Goal: Information Seeking & Learning: Compare options

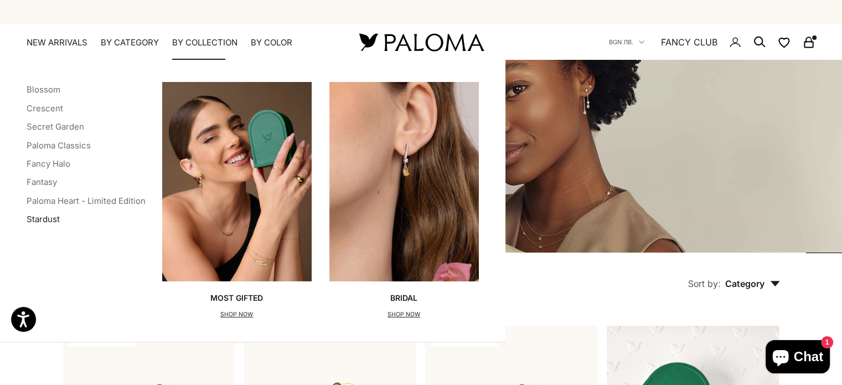
click at [39, 221] on link "Stardust" at bounding box center [43, 219] width 33 height 11
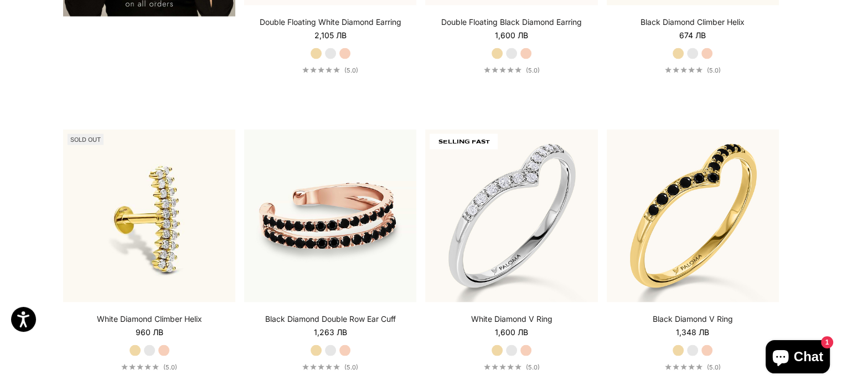
scroll to position [2049, 0]
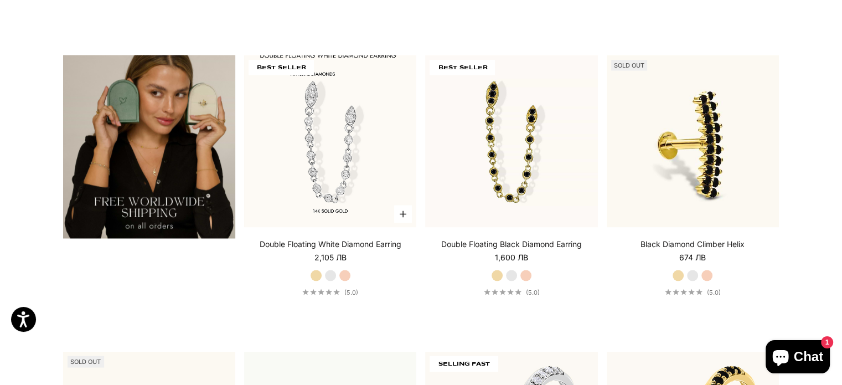
click at [372, 141] on img at bounding box center [330, 141] width 172 height 172
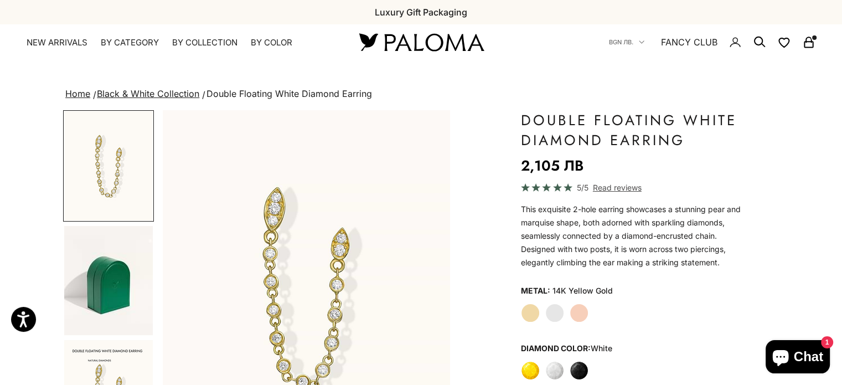
click at [811, 42] on icon "Secondary navigation" at bounding box center [809, 41] width 6 height 6
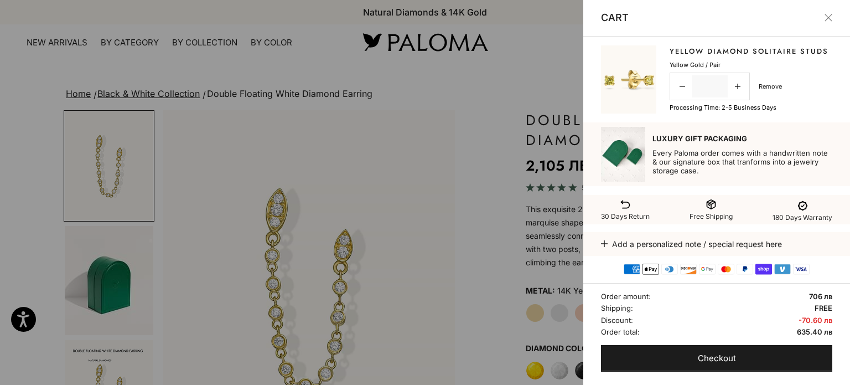
click at [764, 91] on link "Remove" at bounding box center [770, 86] width 23 height 10
click at [768, 91] on link "Remove" at bounding box center [770, 86] width 23 height 10
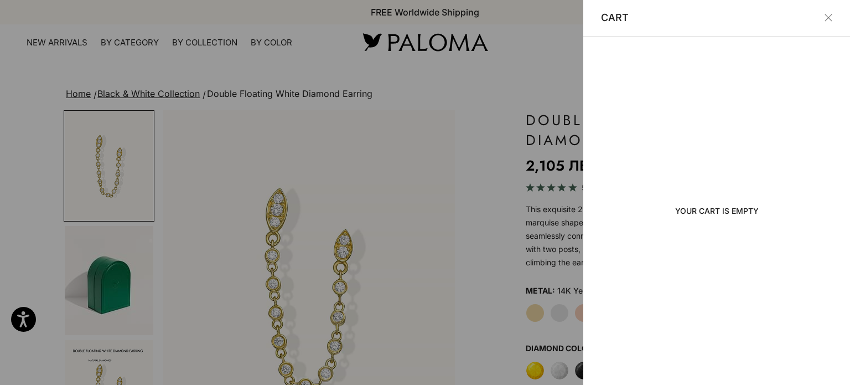
click at [502, 54] on div at bounding box center [425, 192] width 850 height 385
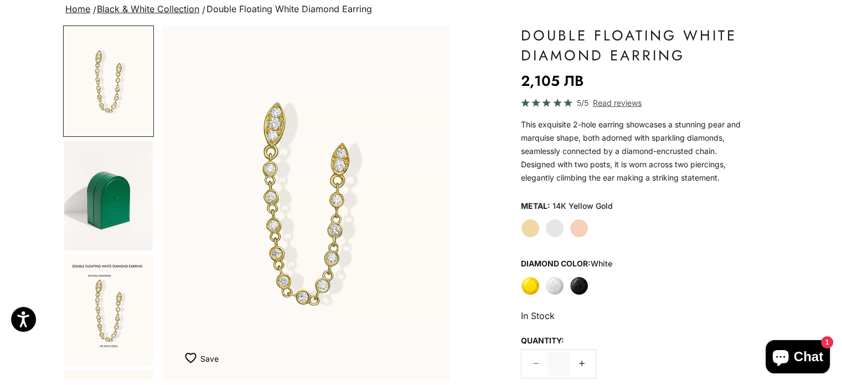
scroll to position [221, 0]
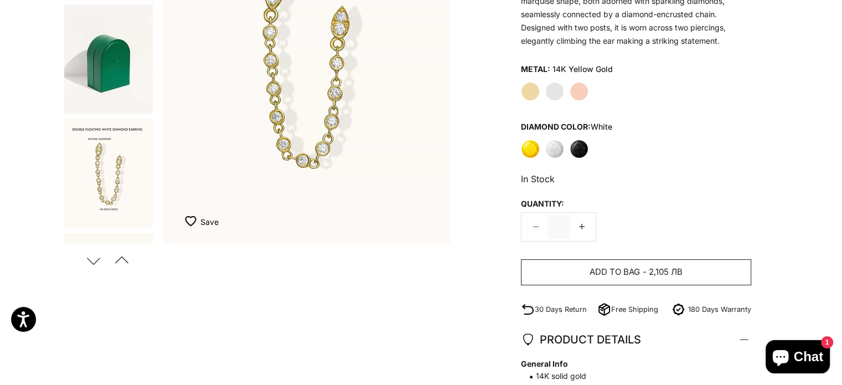
click at [654, 272] on span "2,105 лв" at bounding box center [666, 272] width 34 height 14
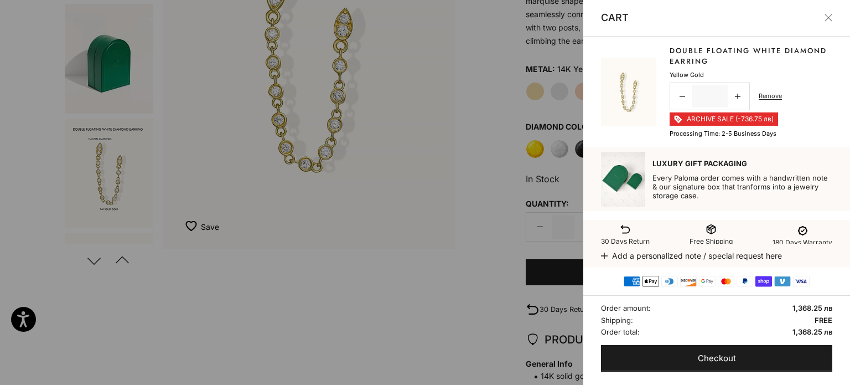
click at [833, 20] on button "Close" at bounding box center [829, 18] width 8 height 8
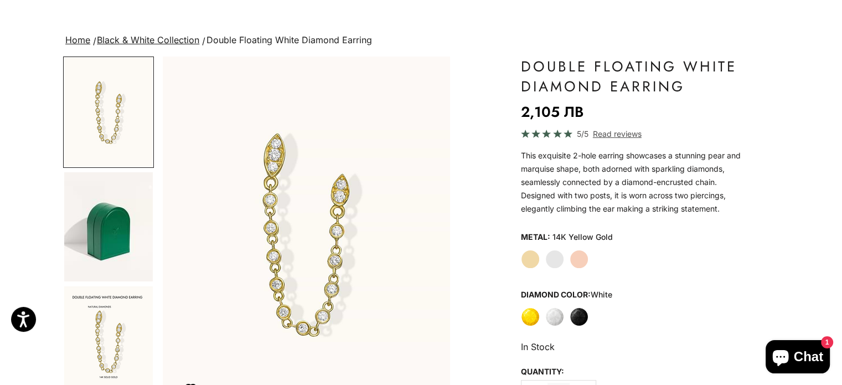
scroll to position [0, 0]
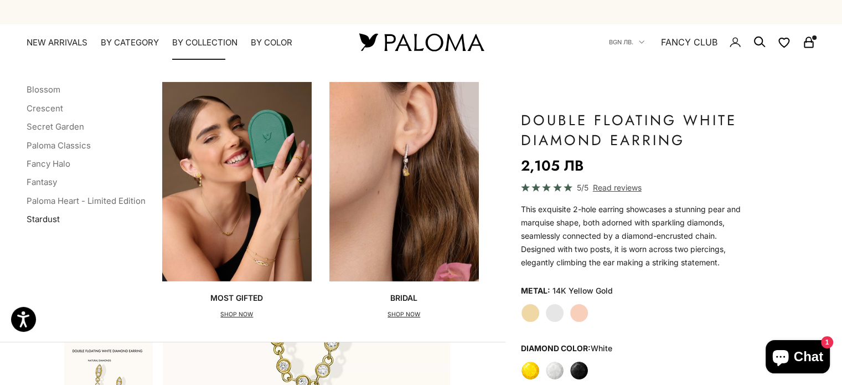
click at [50, 221] on link "Stardust" at bounding box center [43, 219] width 33 height 11
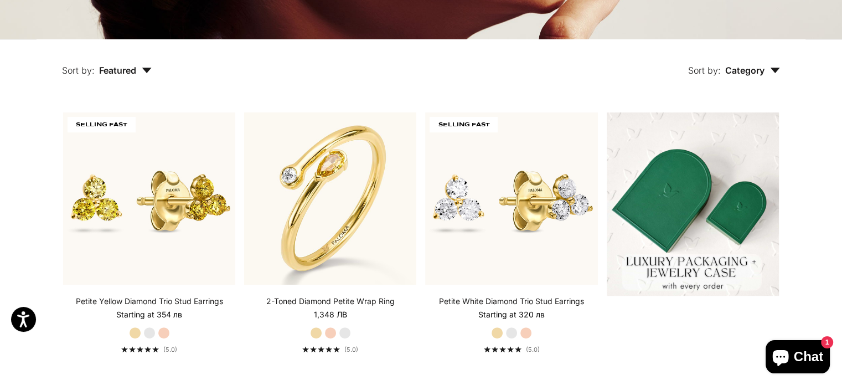
scroll to position [166, 0]
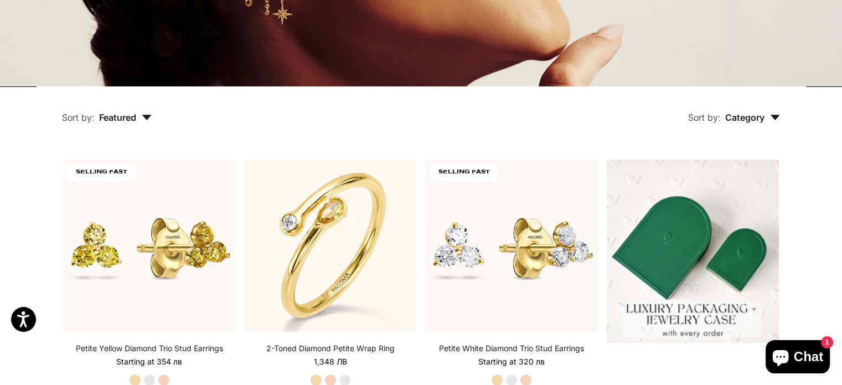
click at [748, 120] on span "Category" at bounding box center [752, 117] width 55 height 11
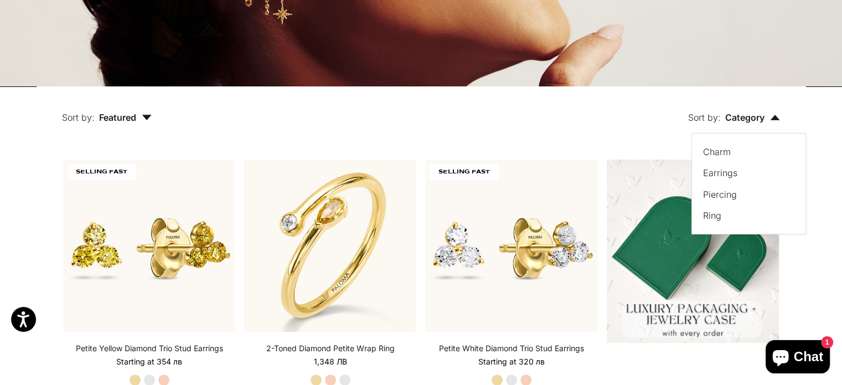
click at [443, 96] on div "Sort by: Category Sort by Charm Earrings Piercing Ring" at bounding box center [491, 109] width 628 height 47
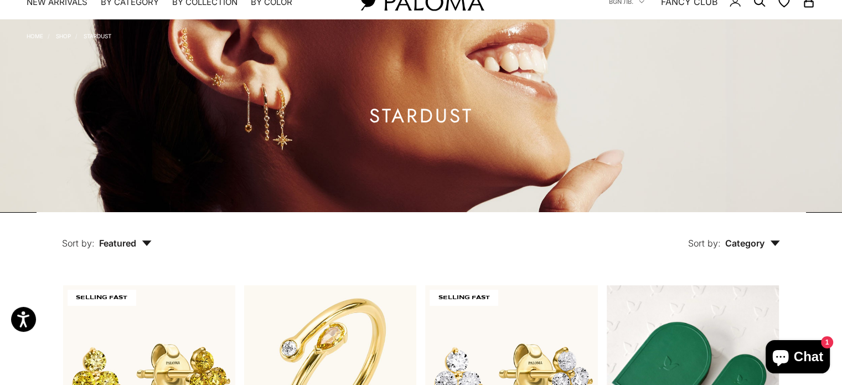
scroll to position [0, 0]
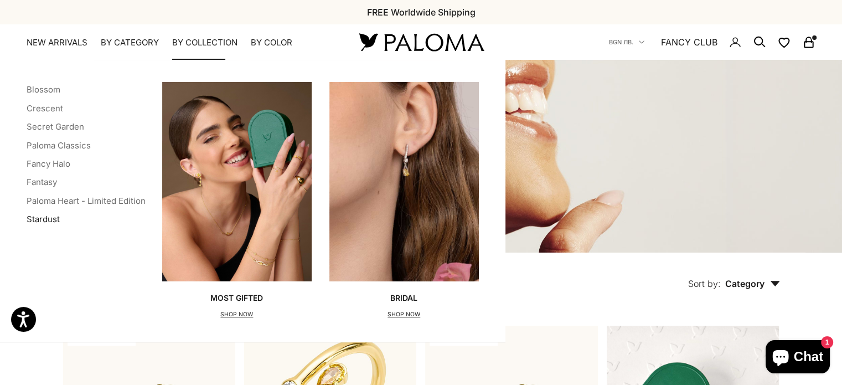
click at [43, 218] on link "Stardust" at bounding box center [43, 219] width 33 height 11
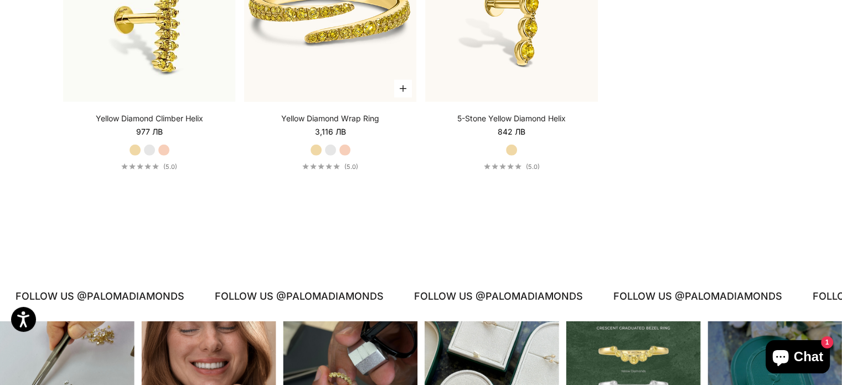
scroll to position [3211, 0]
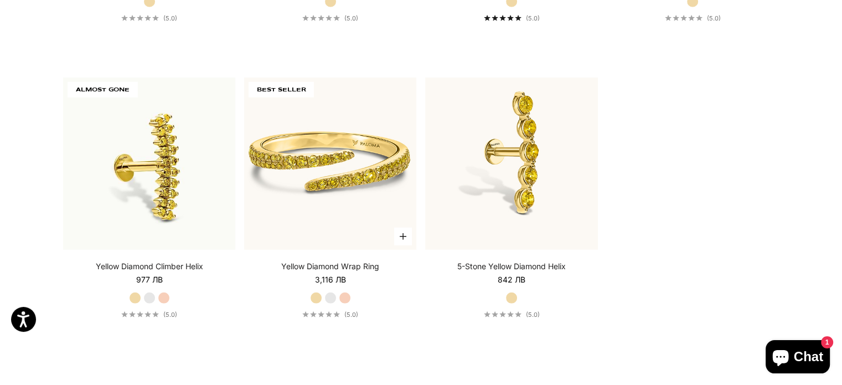
click at [364, 114] on img at bounding box center [330, 164] width 172 height 172
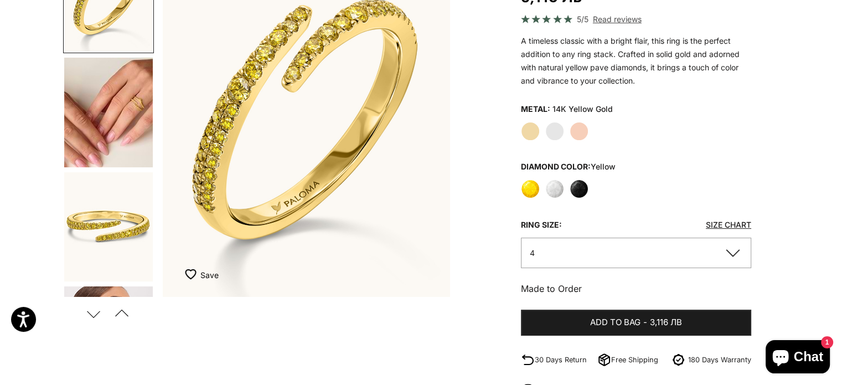
scroll to position [166, 0]
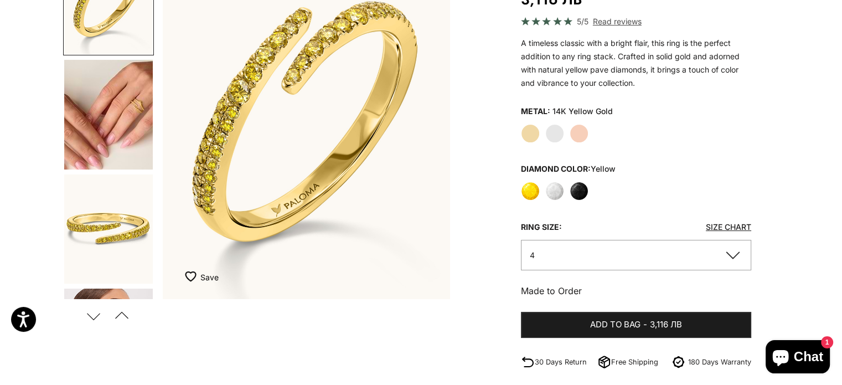
click at [146, 123] on img "Go to item 4" at bounding box center [108, 115] width 89 height 110
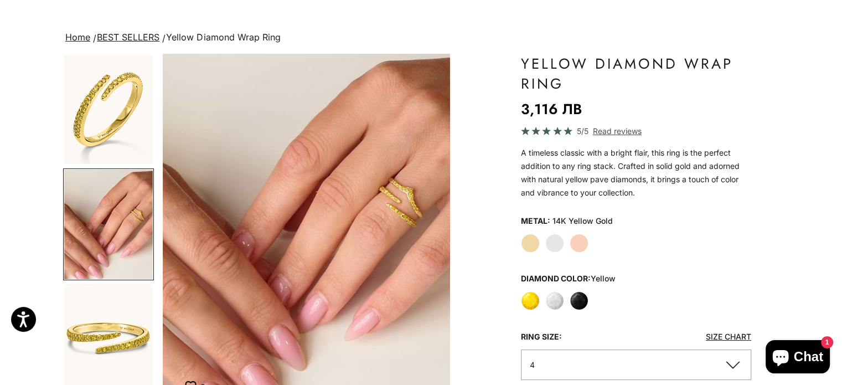
scroll to position [55, 0]
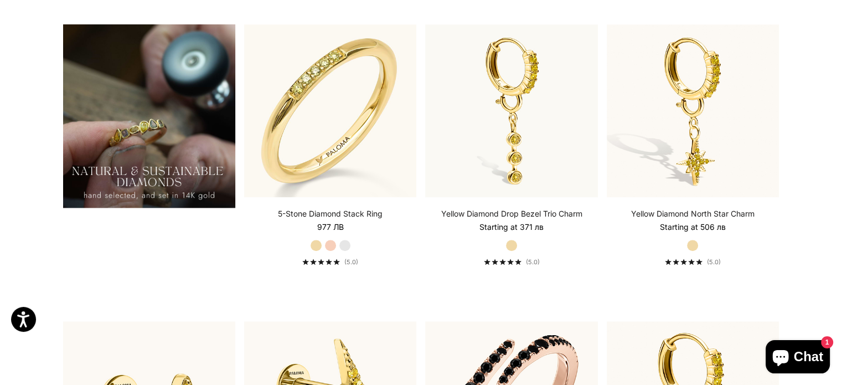
scroll to position [796, 0]
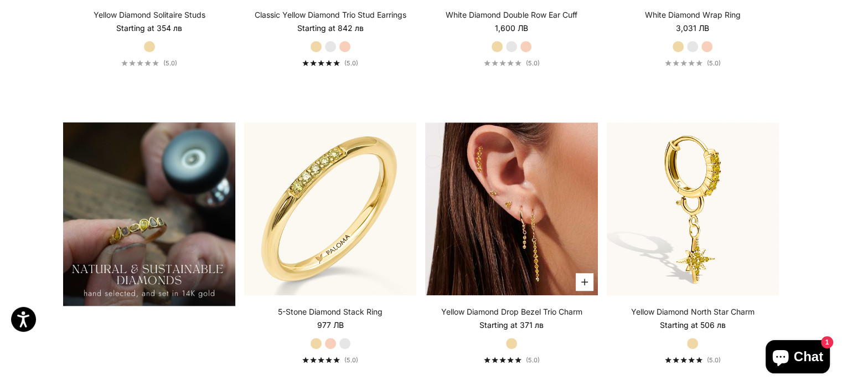
click at [511, 187] on img at bounding box center [511, 208] width 172 height 172
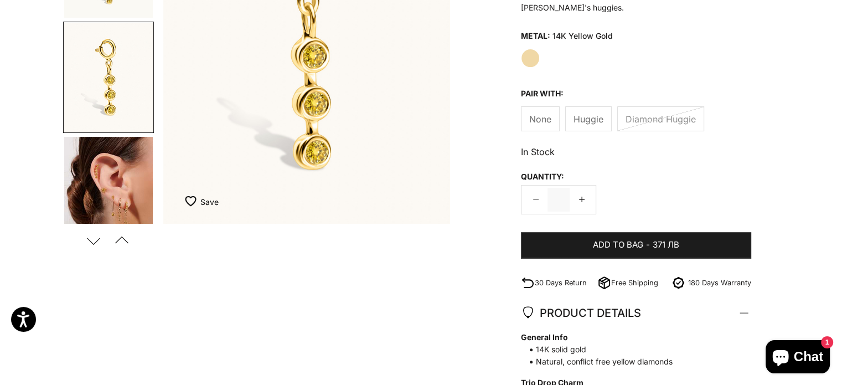
scroll to position [166, 0]
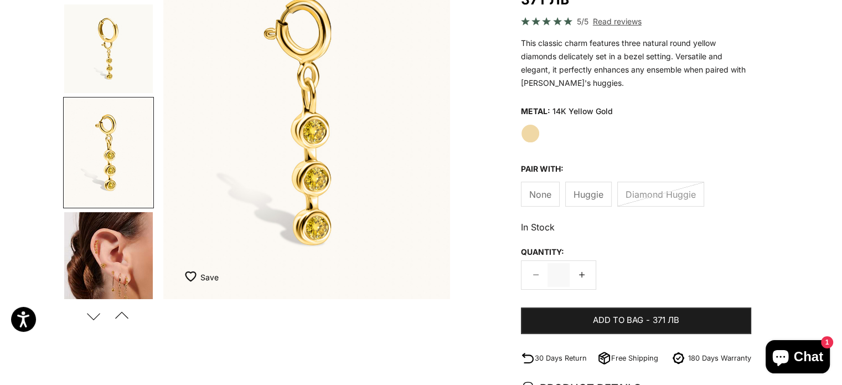
click at [97, 242] on img "Go to item 4" at bounding box center [108, 267] width 89 height 110
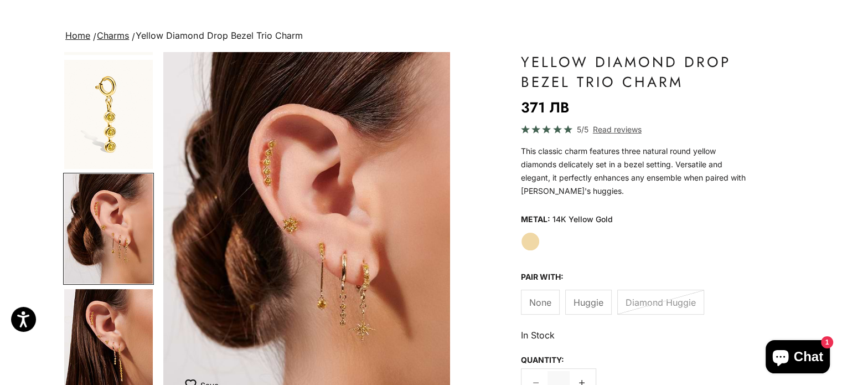
scroll to position [0, 0]
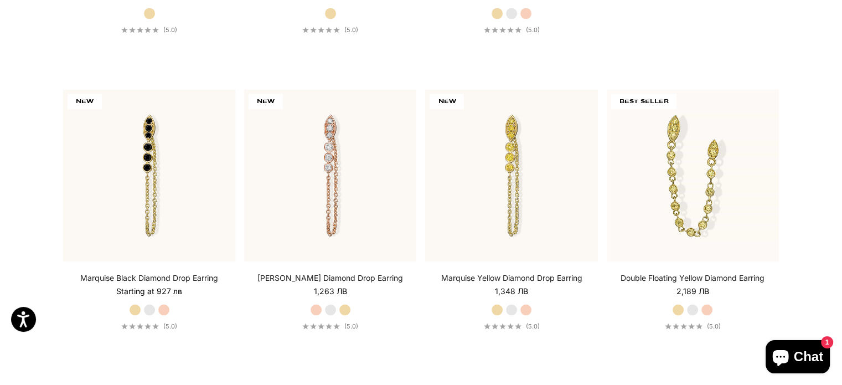
scroll to position [1737, 0]
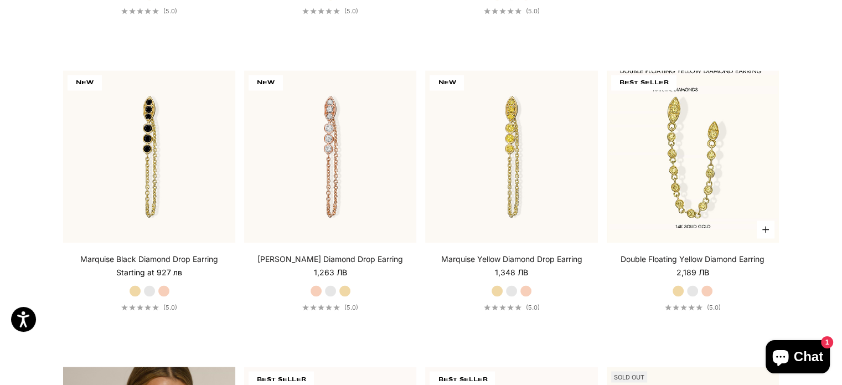
click at [663, 166] on img at bounding box center [693, 156] width 172 height 172
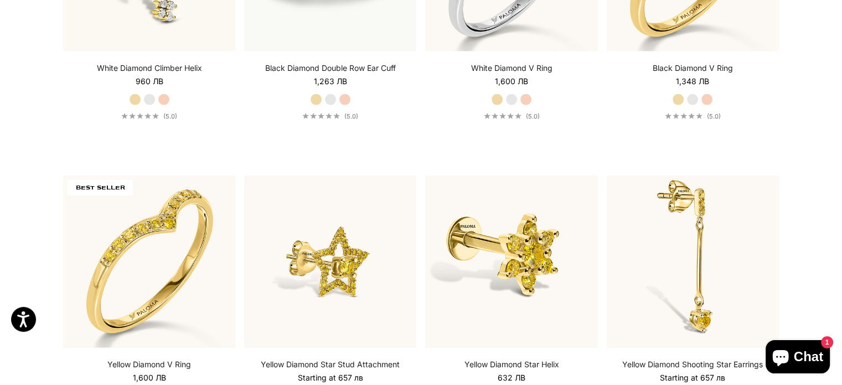
scroll to position [2623, 0]
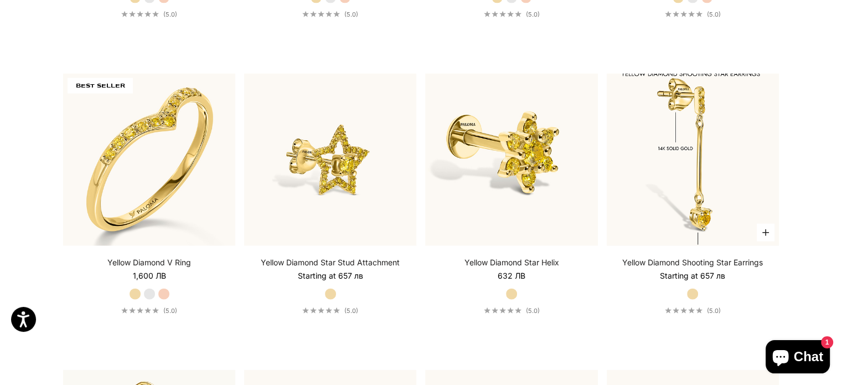
click at [724, 164] on img at bounding box center [693, 160] width 172 height 172
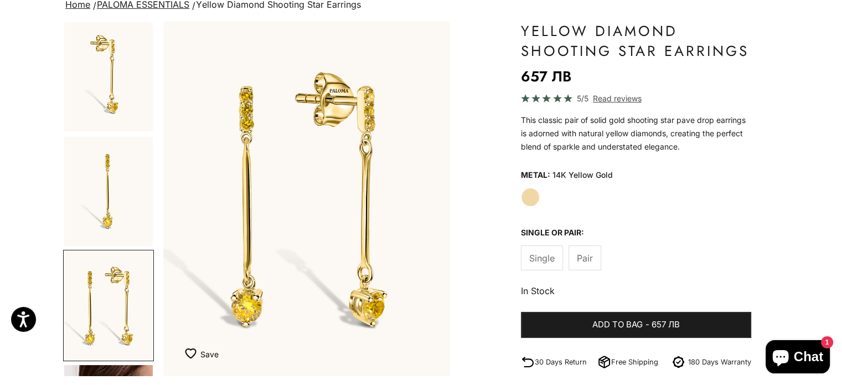
scroll to position [55, 0]
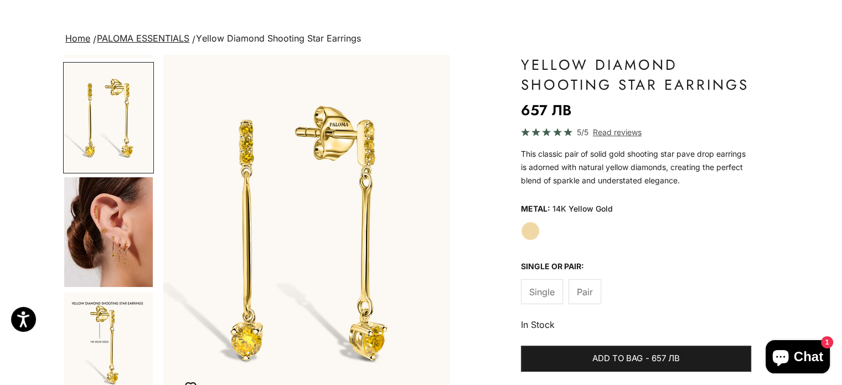
click at [120, 232] on img "Go to item 4" at bounding box center [108, 232] width 89 height 110
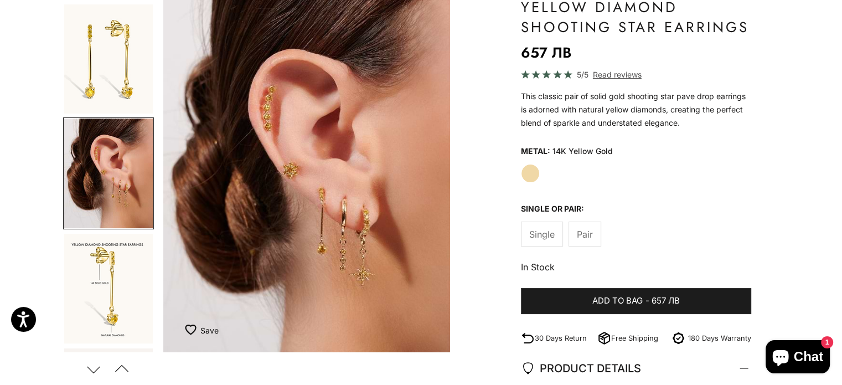
scroll to position [111, 0]
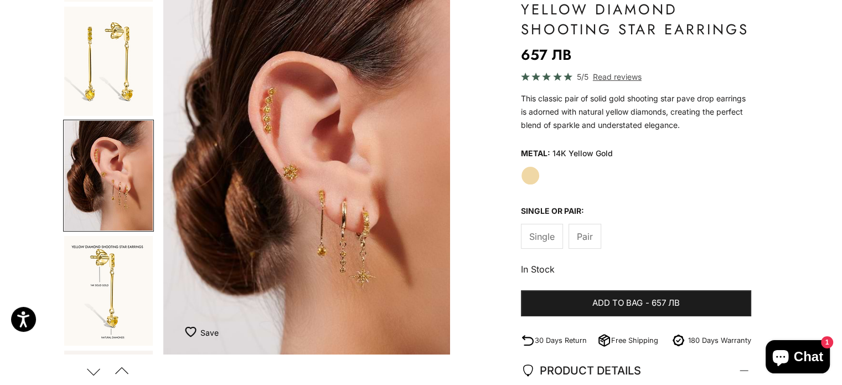
click at [96, 261] on img "Go to item 5" at bounding box center [108, 291] width 89 height 110
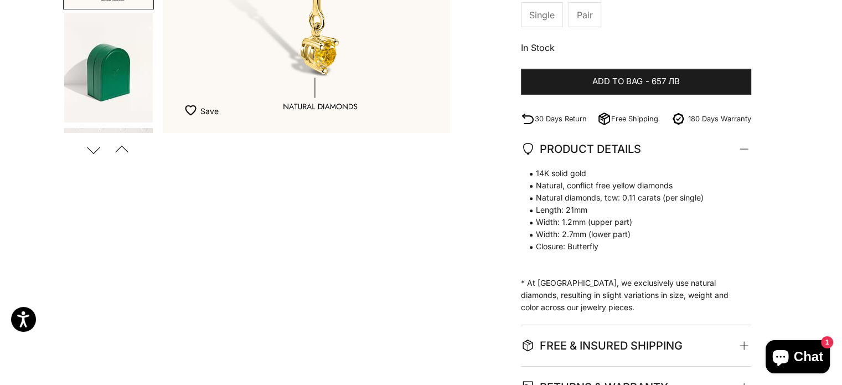
scroll to position [0, 0]
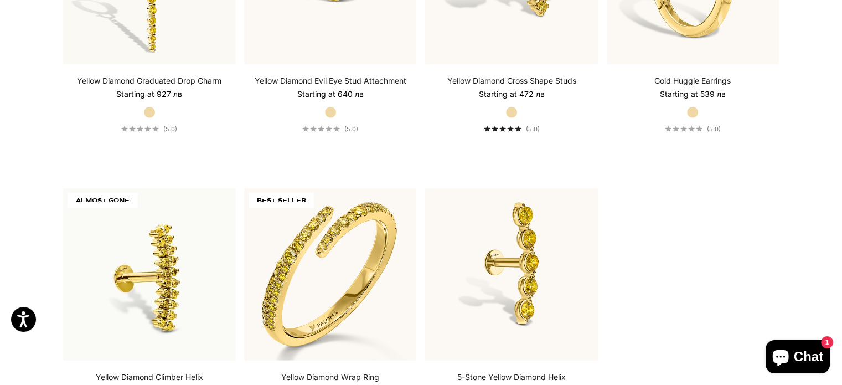
scroll to position [3211, 0]
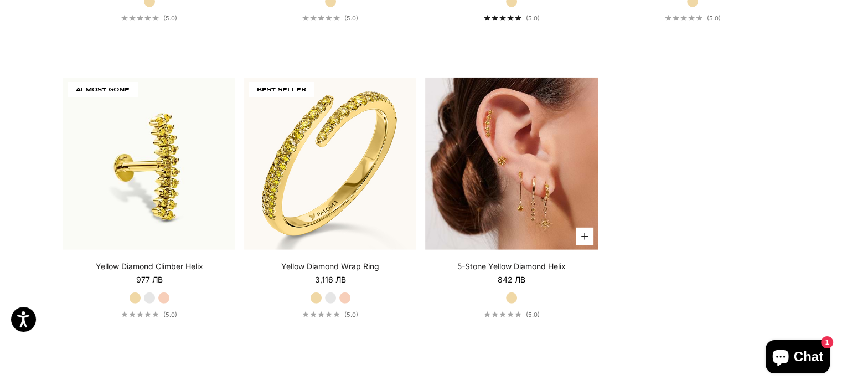
click at [502, 166] on img at bounding box center [511, 164] width 172 height 172
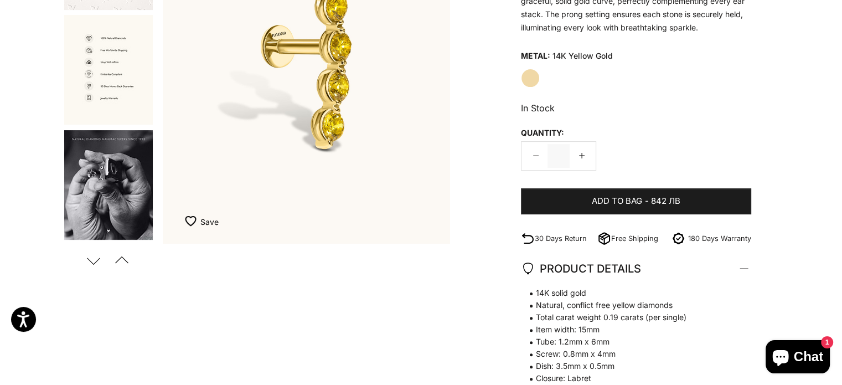
scroll to position [798, 0]
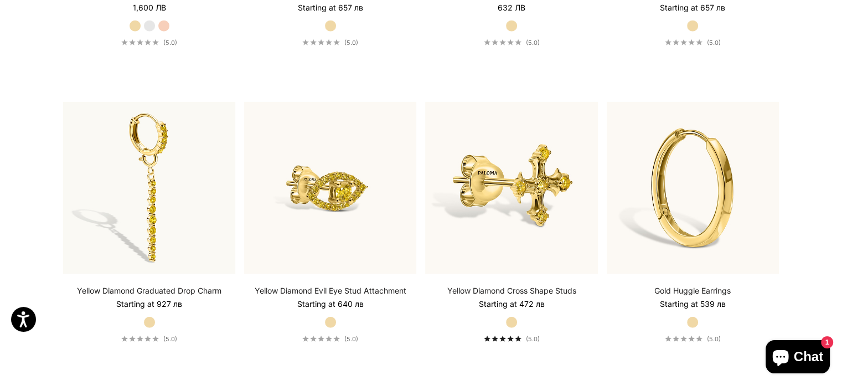
scroll to position [2934, 0]
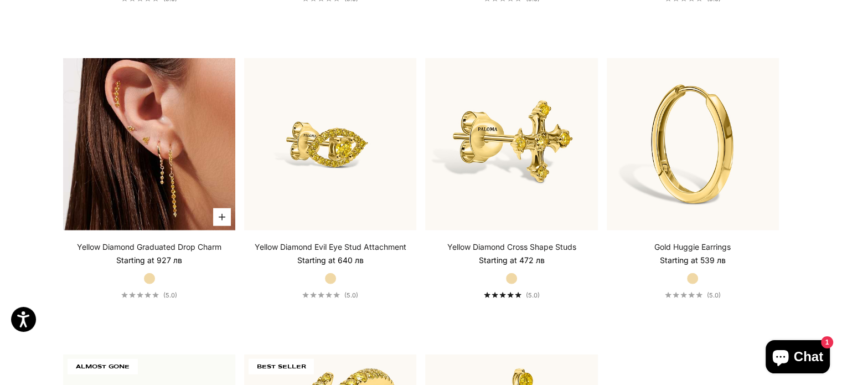
click at [184, 141] on img at bounding box center [149, 144] width 172 height 172
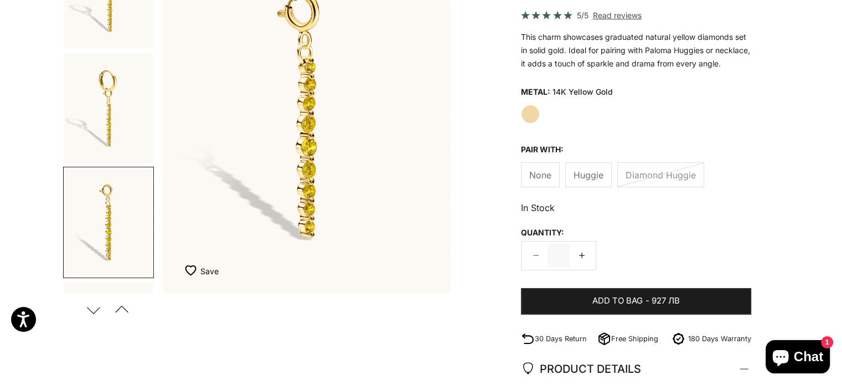
scroll to position [166, 0]
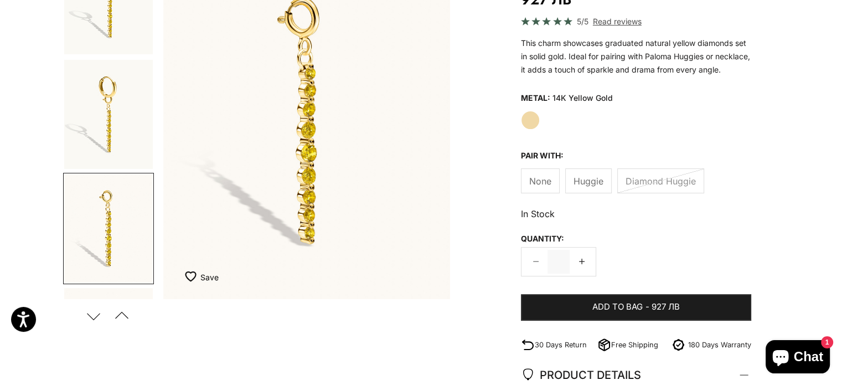
click at [103, 121] on img "Go to item 2" at bounding box center [108, 114] width 89 height 109
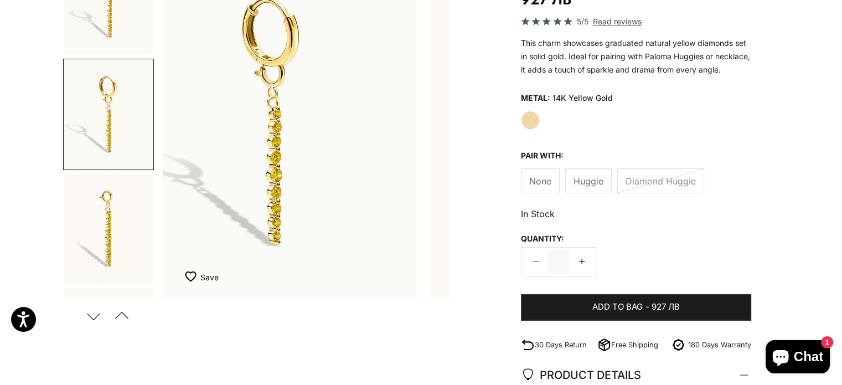
scroll to position [0, 301]
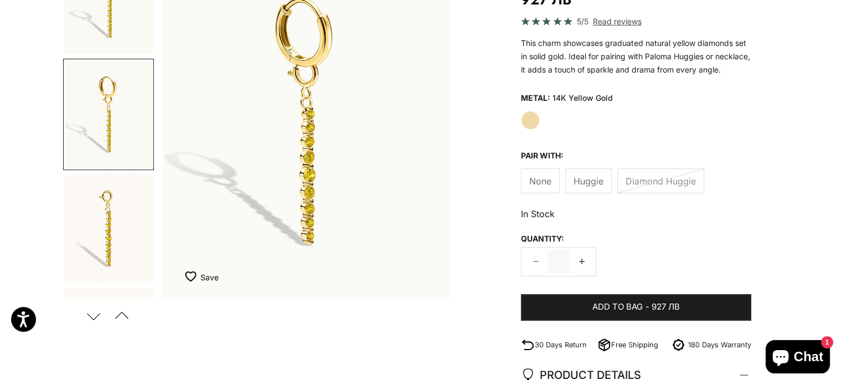
click at [116, 216] on img "Go to item 3" at bounding box center [108, 228] width 89 height 109
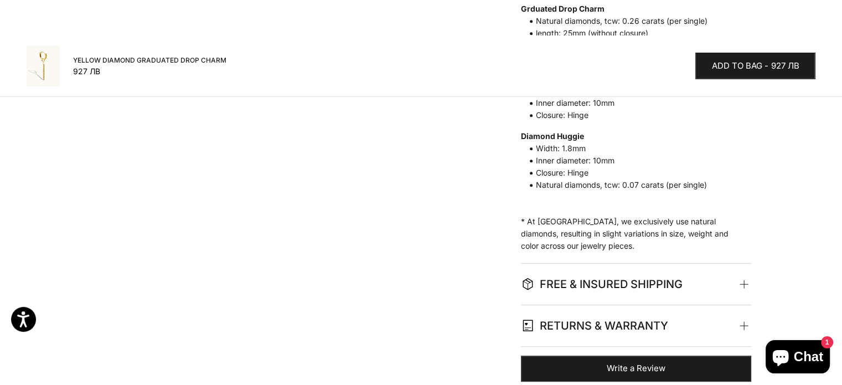
scroll to position [720, 0]
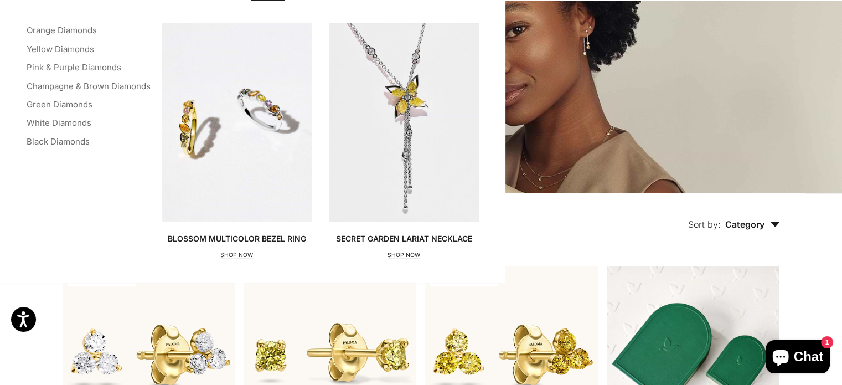
scroll to position [166, 0]
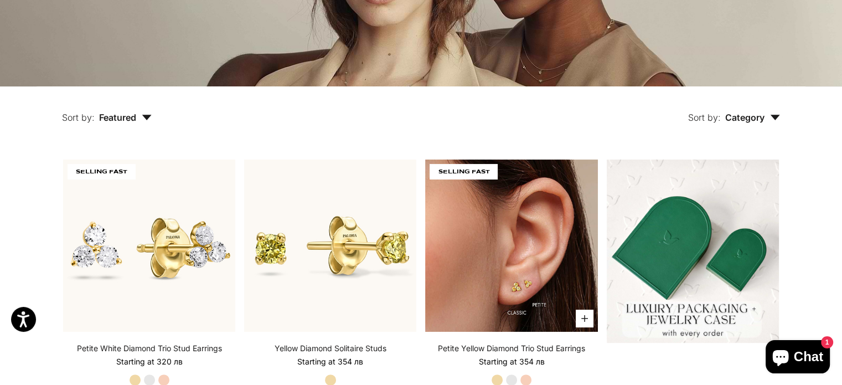
click at [482, 243] on img at bounding box center [511, 245] width 172 height 172
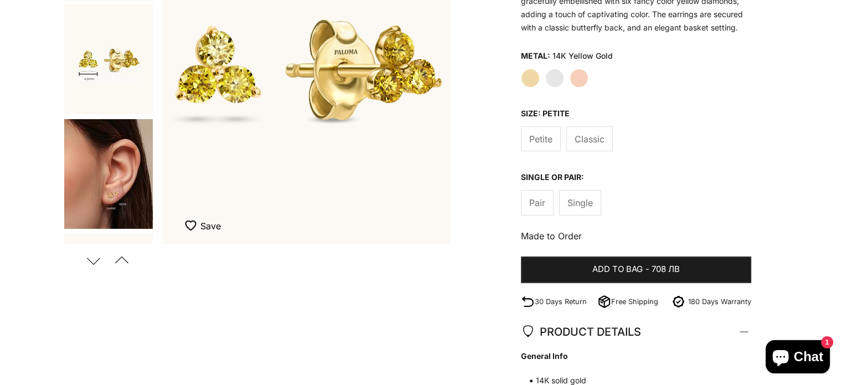
scroll to position [221, 0]
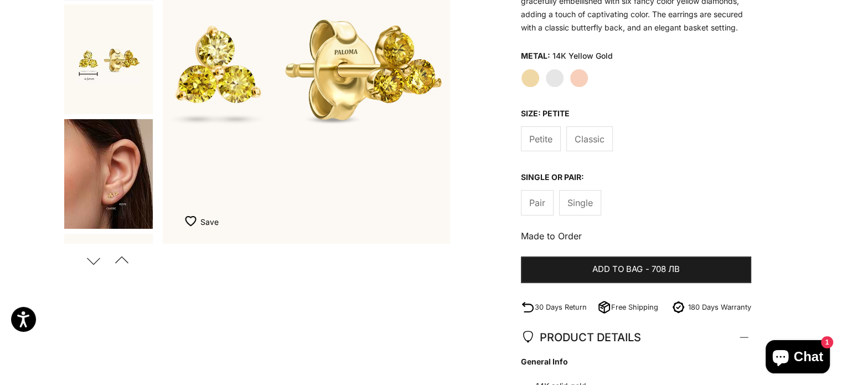
click at [593, 138] on span "Classic" at bounding box center [590, 139] width 30 height 14
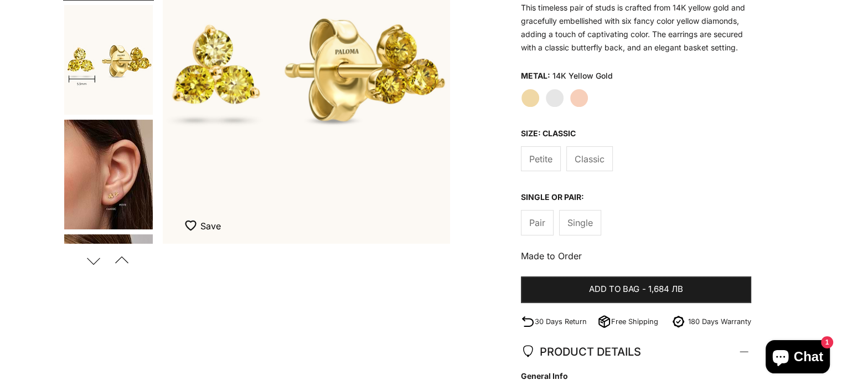
scroll to position [221, 0]
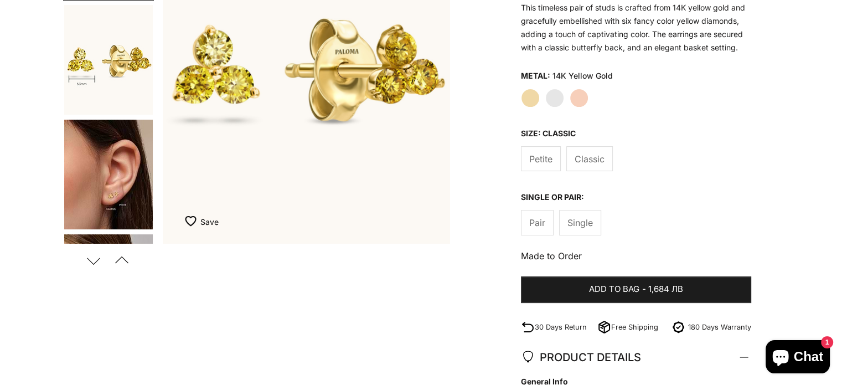
click at [538, 222] on span "Pair" at bounding box center [537, 222] width 16 height 14
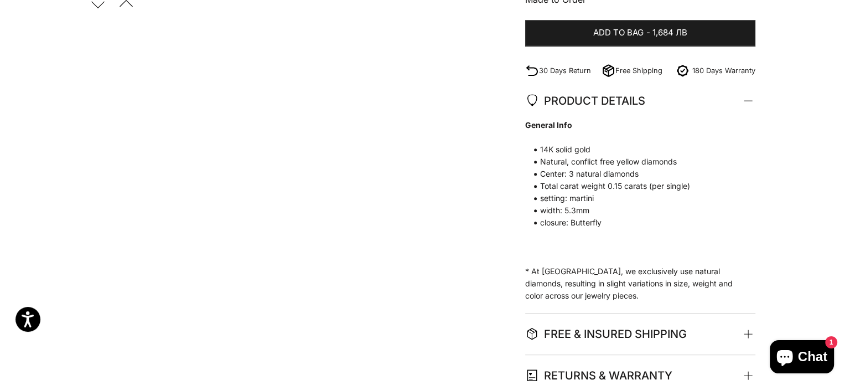
scroll to position [277, 0]
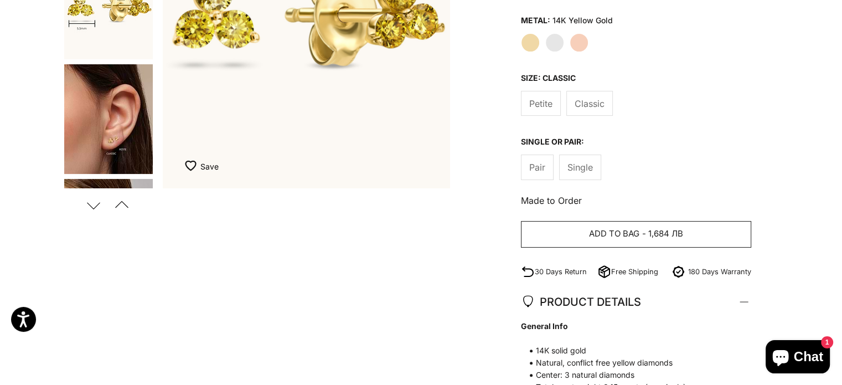
click at [657, 232] on span "1,684 лв" at bounding box center [665, 234] width 35 height 14
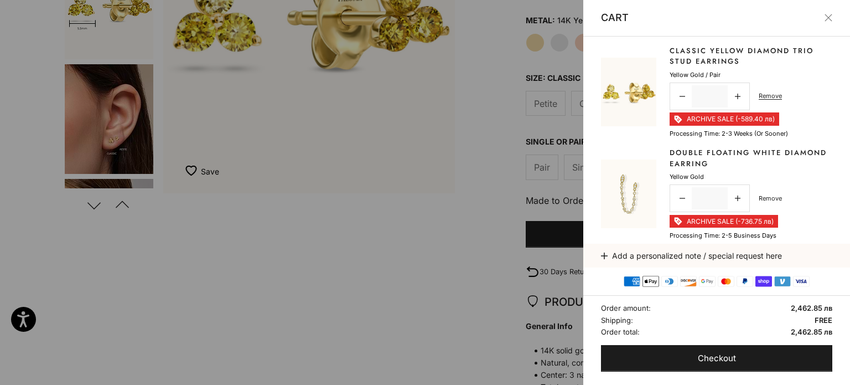
click at [772, 197] on link "Remove" at bounding box center [770, 198] width 23 height 10
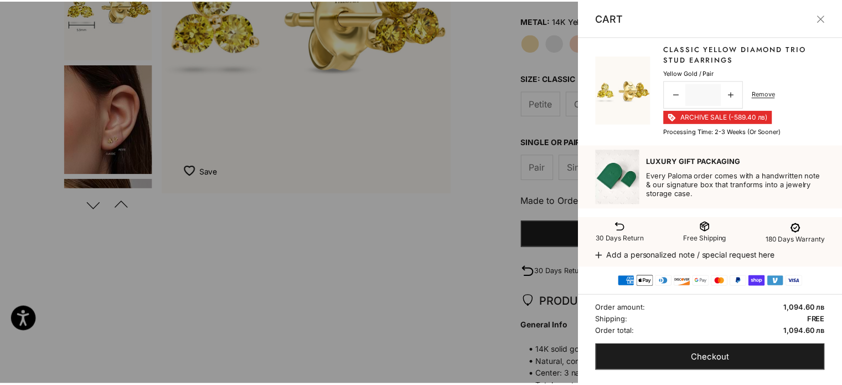
scroll to position [0, 0]
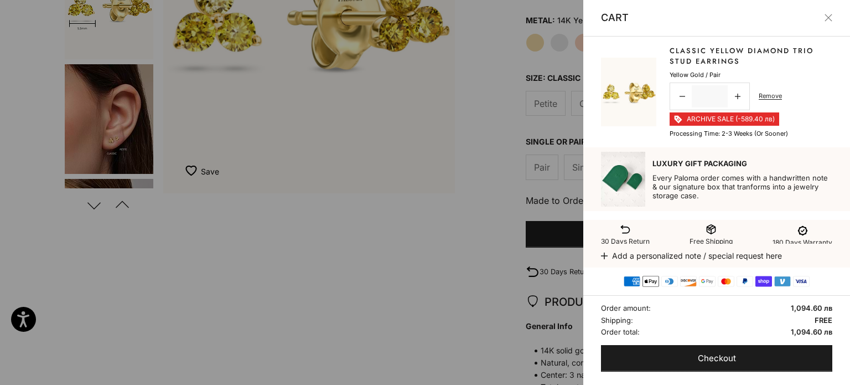
click at [827, 16] on button "Close" at bounding box center [829, 18] width 8 height 8
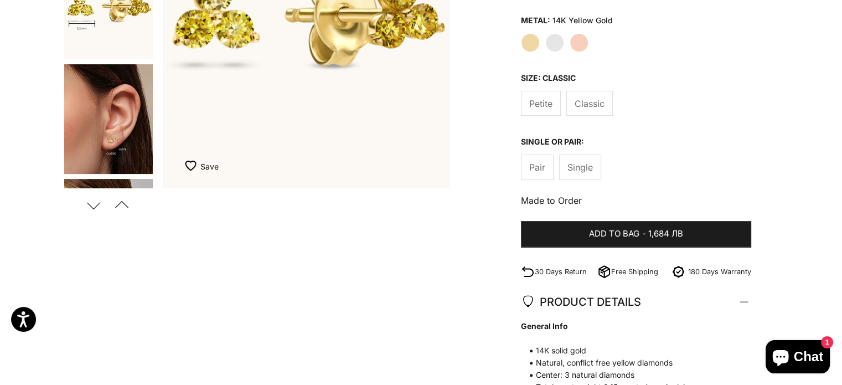
click at [339, 249] on div "Zoom picture Save Add to wishlist Next Previous Go to item 1" at bounding box center [421, 232] width 716 height 799
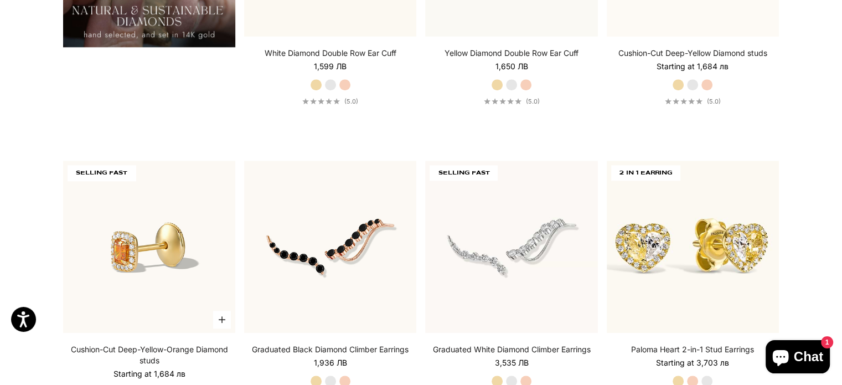
scroll to position [1052, 0]
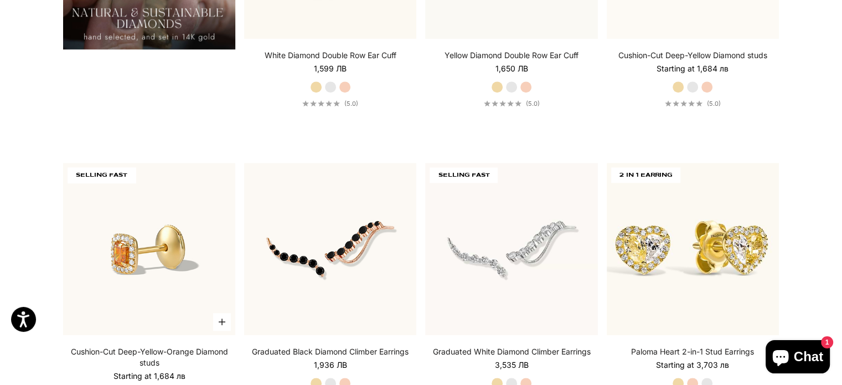
click at [187, 197] on img at bounding box center [149, 249] width 172 height 172
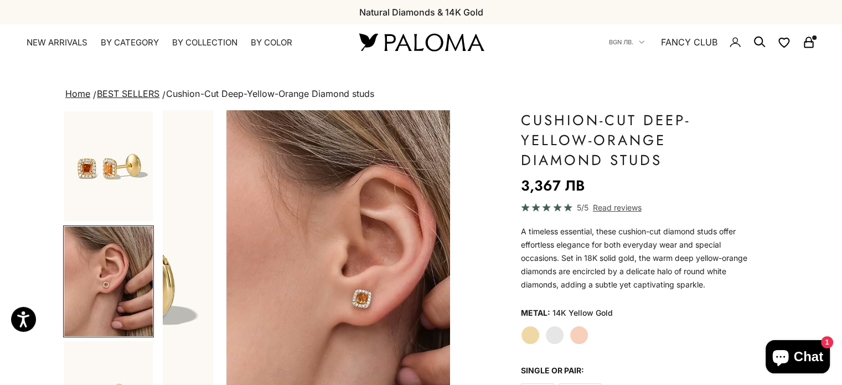
scroll to position [0, 301]
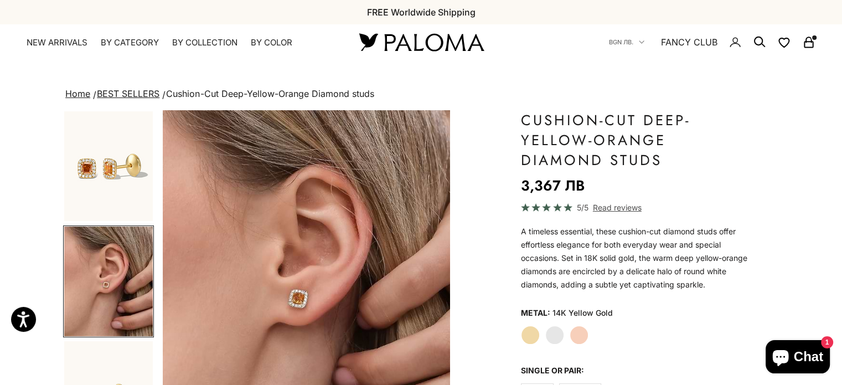
click at [85, 163] on img "Go to item 1" at bounding box center [108, 166] width 89 height 110
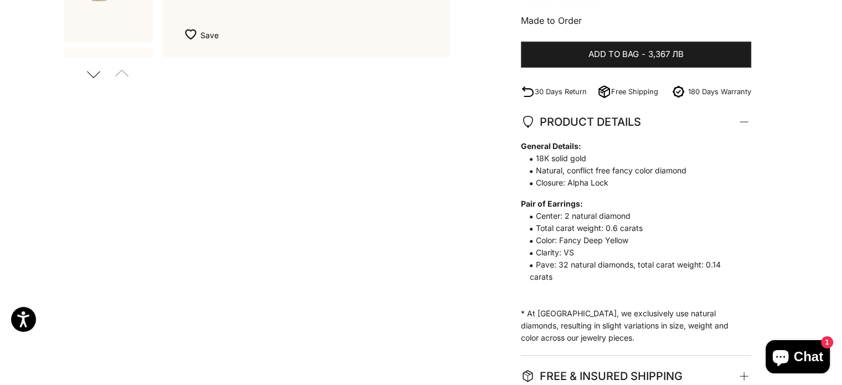
scroll to position [388, 0]
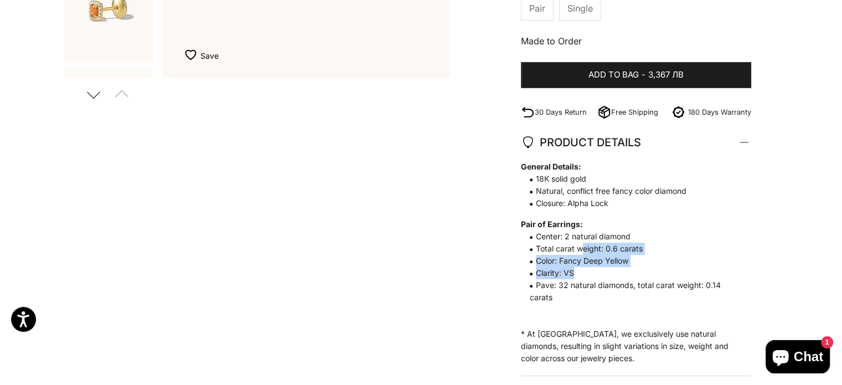
drag, startPoint x: 581, startPoint y: 247, endPoint x: 661, endPoint y: 269, distance: 83.1
click at [661, 269] on span "General Details: 18K solid gold Natural, conflict free fancy color diamond Clos…" at bounding box center [630, 232] width 219 height 143
click at [656, 280] on span "Pave: 32 natural diamonds, total carat weight: 0.14 carats" at bounding box center [630, 291] width 219 height 24
drag, startPoint x: 535, startPoint y: 234, endPoint x: 602, endPoint y: 302, distance: 94.7
click at [600, 292] on span "General Details: 18K solid gold Natural, conflict free fancy color diamond Clos…" at bounding box center [630, 232] width 219 height 143
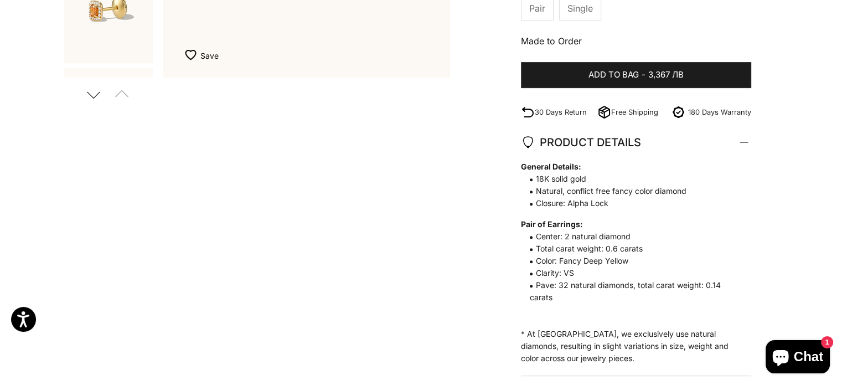
click at [599, 311] on p "General Details: 18K solid gold Natural, conflict free fancy color diamond Clos…" at bounding box center [630, 263] width 219 height 204
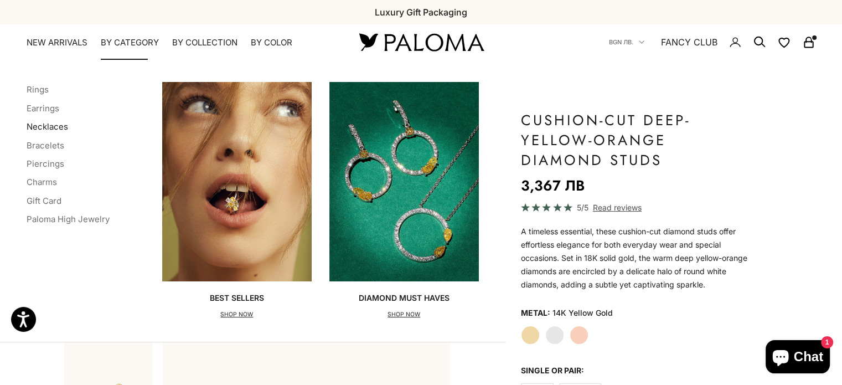
click at [50, 126] on link "Necklaces" at bounding box center [48, 126] width 42 height 11
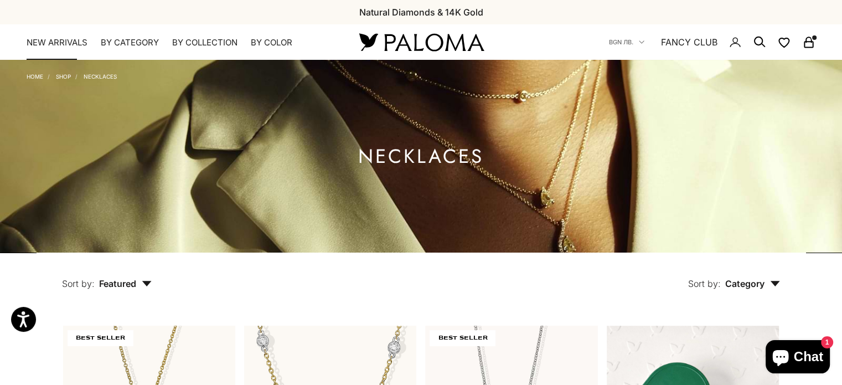
click at [57, 43] on link "NEW ARRIVALS" at bounding box center [57, 42] width 61 height 11
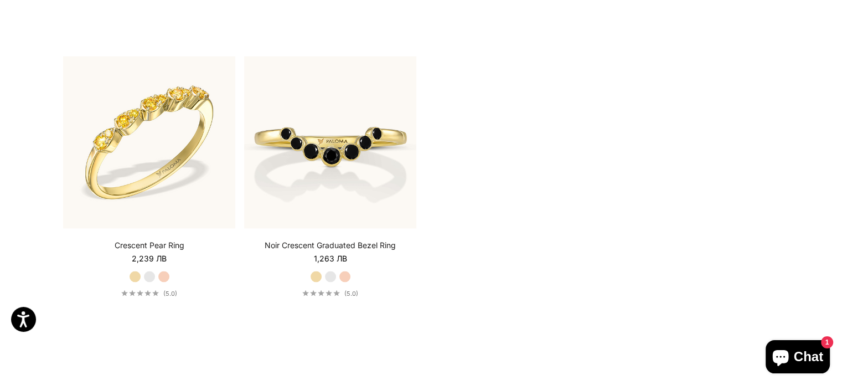
scroll to position [2049, 0]
